Goal: Transaction & Acquisition: Book appointment/travel/reservation

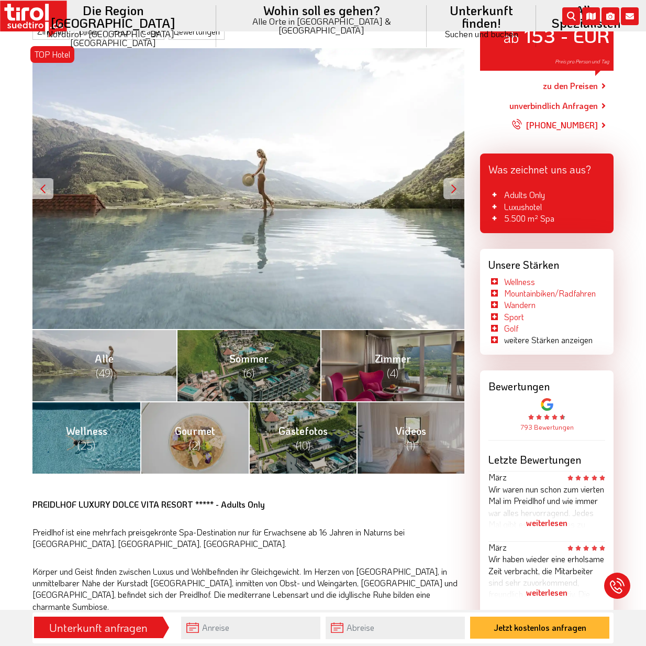
scroll to position [157, 0]
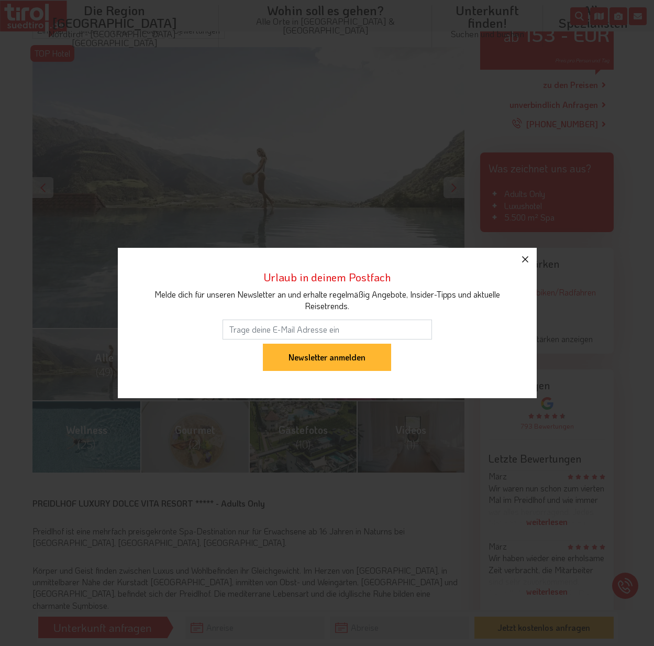
click at [524, 260] on icon "button" at bounding box center [525, 259] width 6 height 6
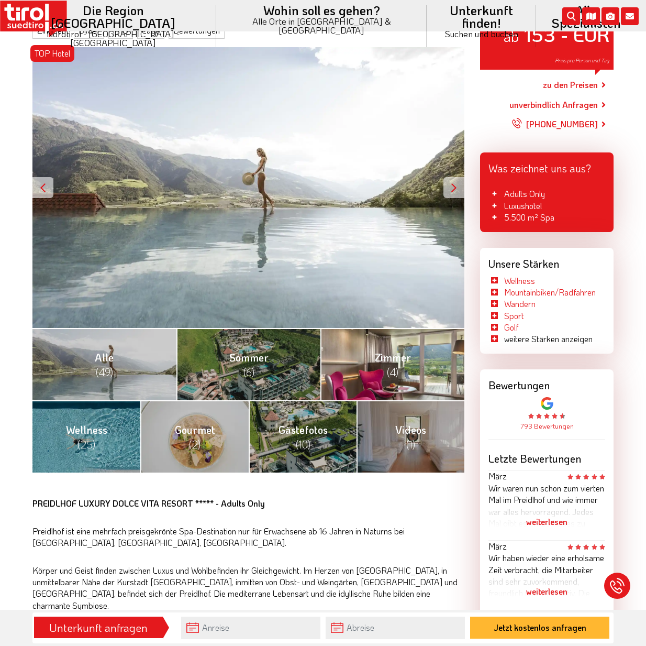
click at [401, 366] on link "Zimmer (4)" at bounding box center [392, 364] width 144 height 72
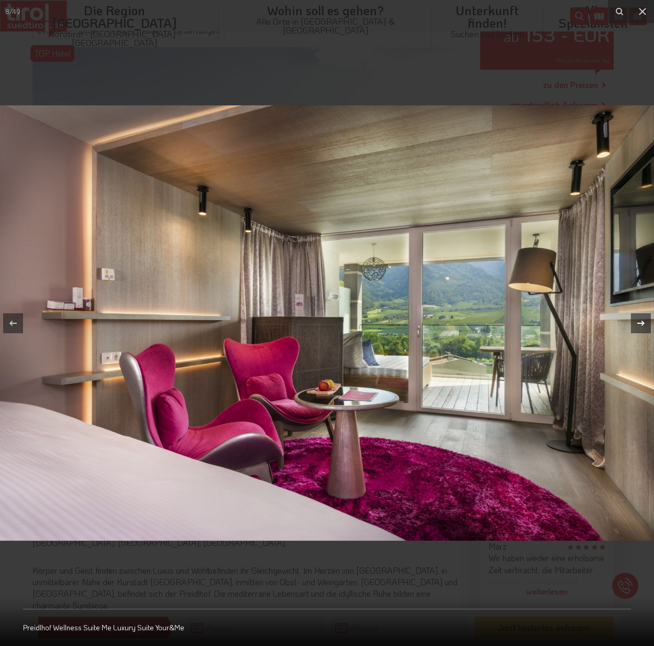
click at [630, 317] on button at bounding box center [635, 323] width 37 height 52
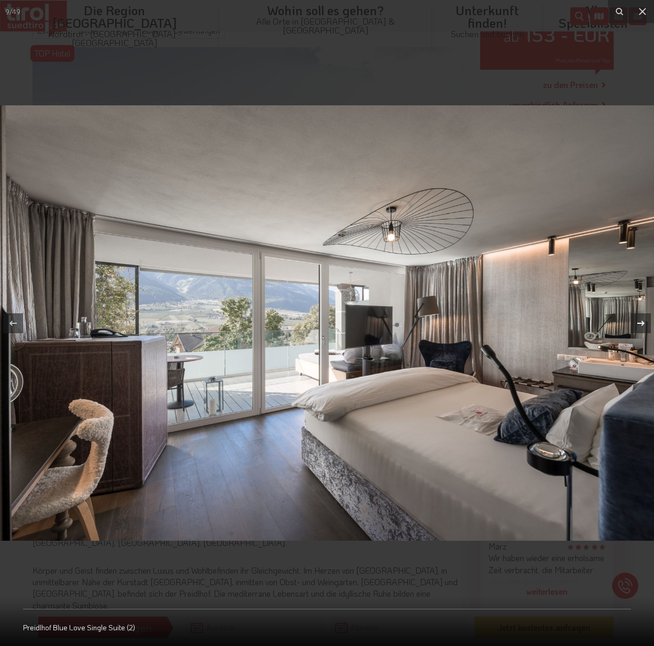
click at [632, 318] on div at bounding box center [641, 323] width 20 height 20
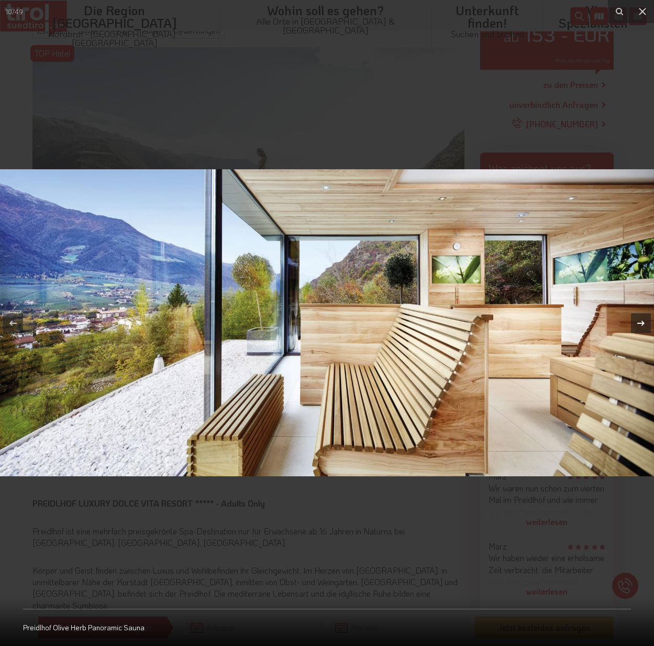
click at [632, 318] on div at bounding box center [641, 323] width 20 height 20
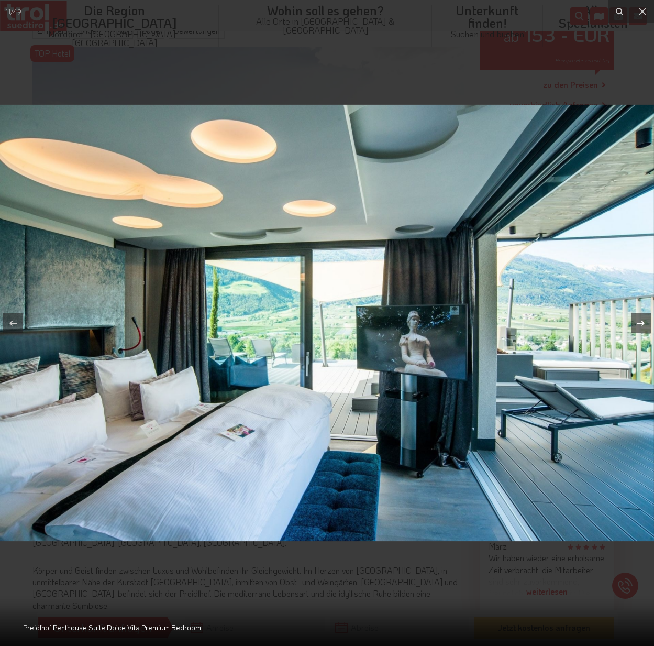
click at [632, 318] on div at bounding box center [641, 323] width 20 height 20
